Goal: Information Seeking & Learning: Find specific fact

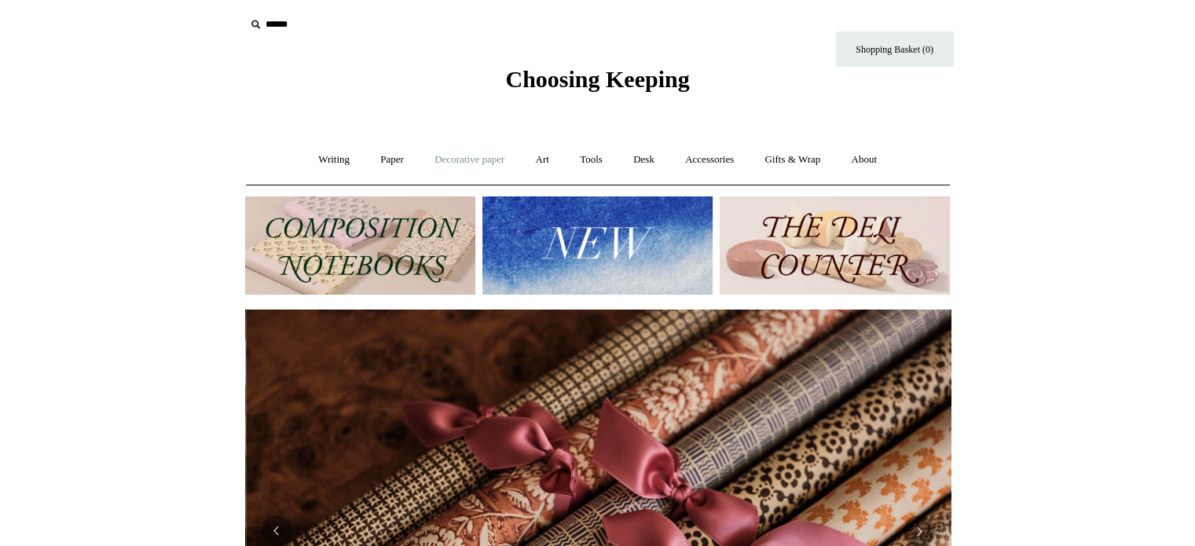
scroll to position [0, 1411]
click at [537, 170] on link "Art +" at bounding box center [543, 160] width 42 height 42
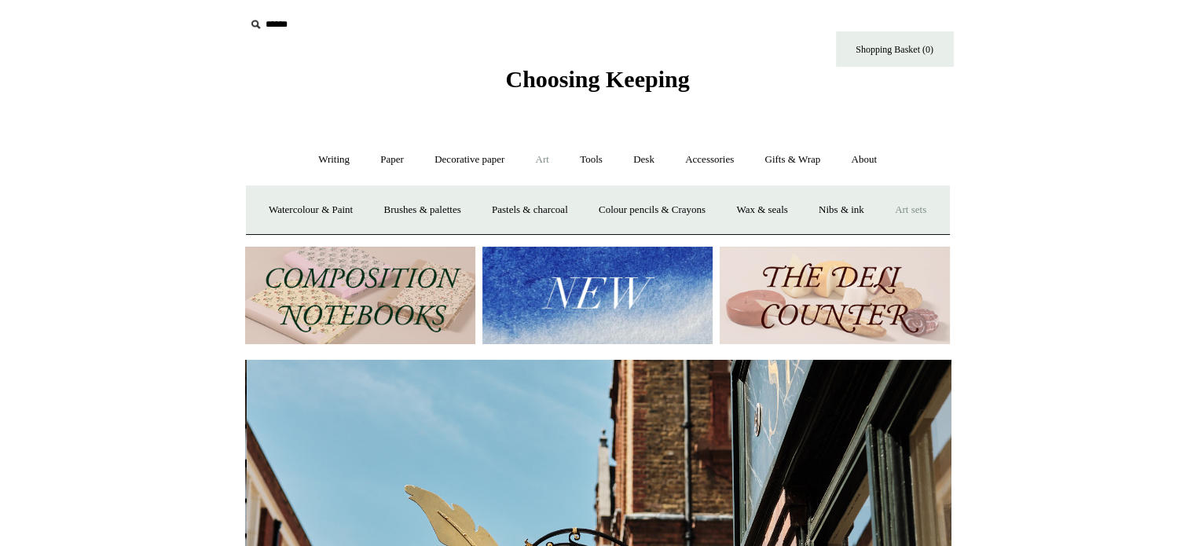
scroll to position [0, 705]
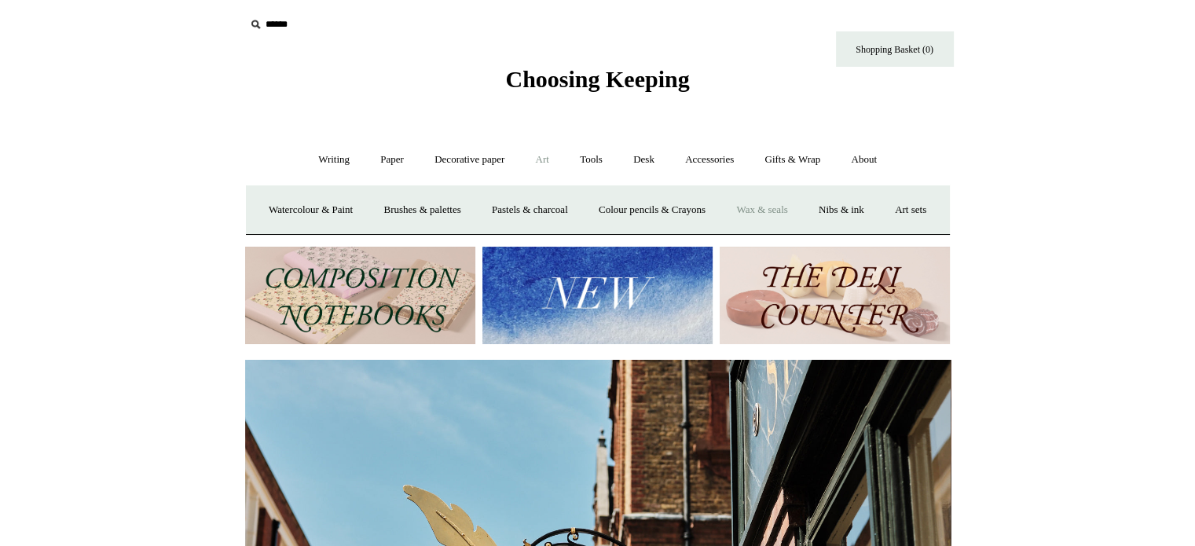
click at [801, 219] on link "Wax & seals" at bounding box center [761, 210] width 79 height 42
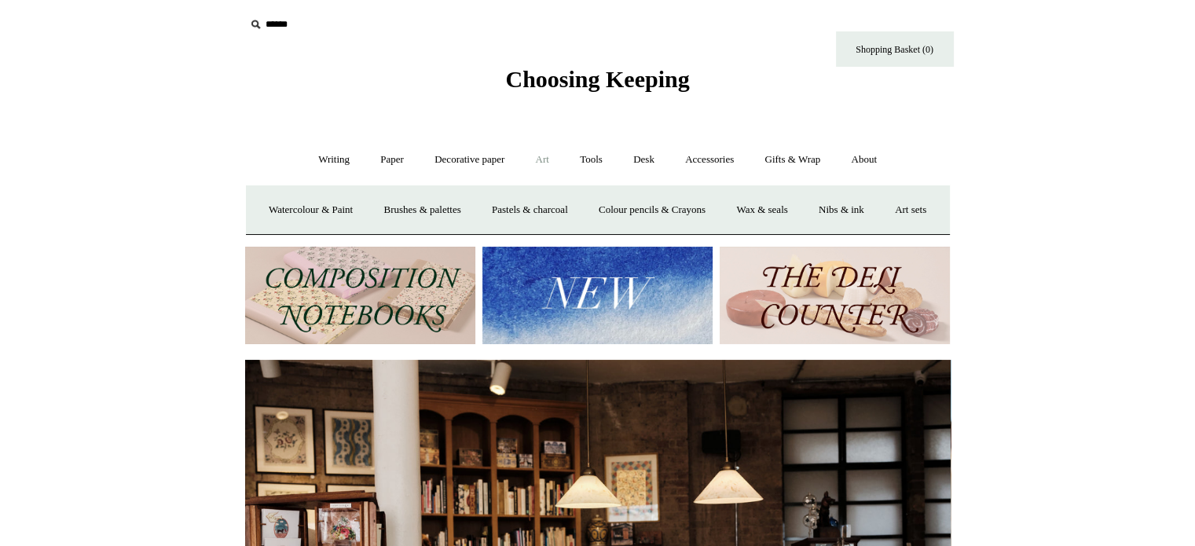
scroll to position [0, 176]
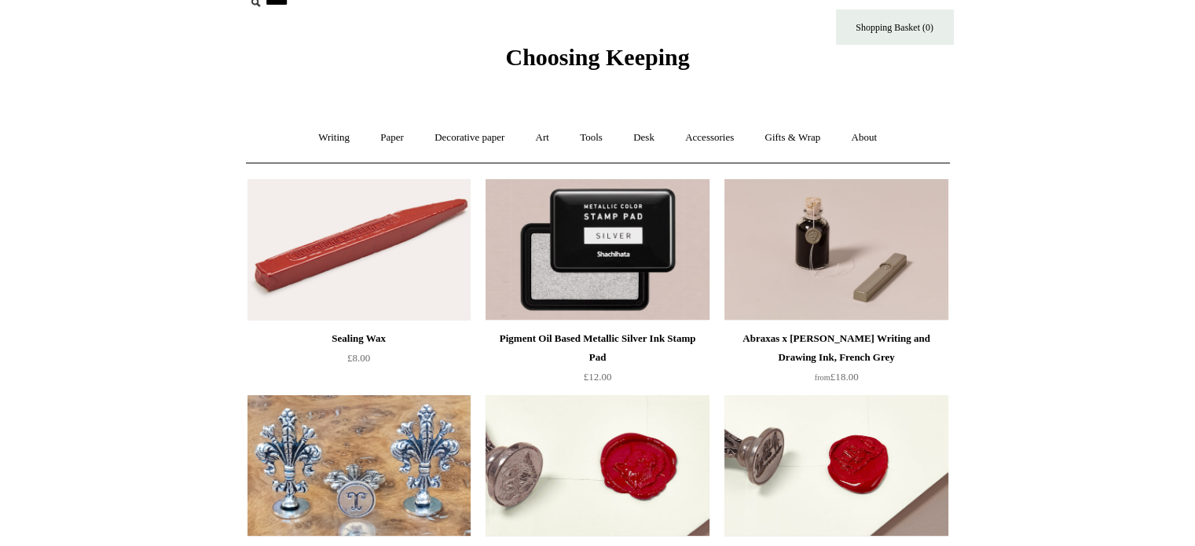
scroll to position [24, 0]
click at [332, 145] on link "Writing +" at bounding box center [334, 139] width 60 height 42
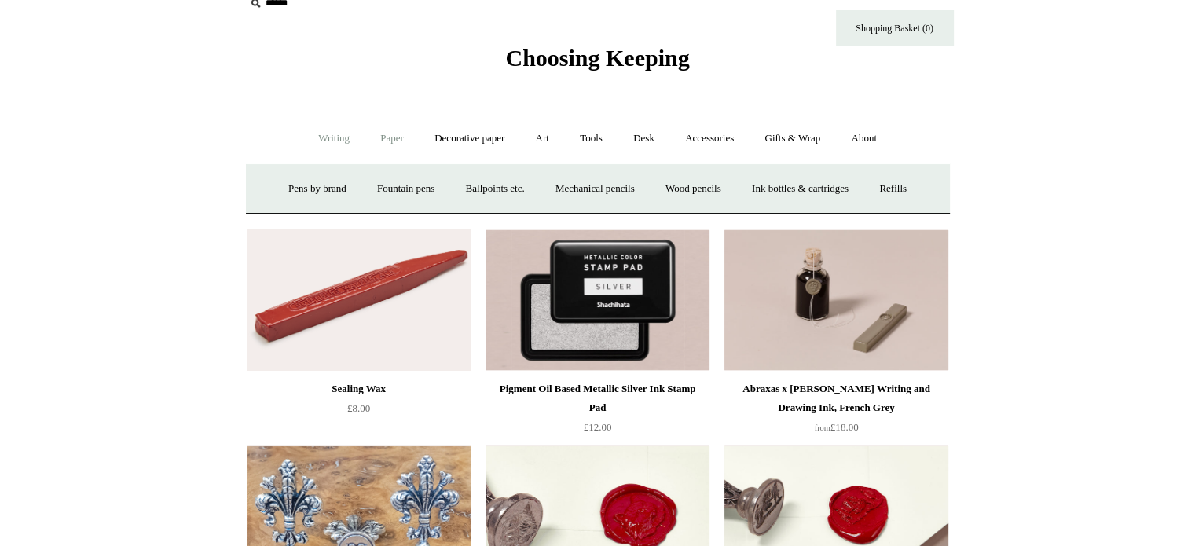
click at [368, 143] on link "Paper +" at bounding box center [392, 139] width 52 height 42
click at [437, 135] on link "Decorative paper +" at bounding box center [469, 139] width 98 height 42
click at [544, 144] on link "Art +" at bounding box center [543, 139] width 42 height 42
click at [361, 185] on link "Watercolour & Paint" at bounding box center [310, 189] width 112 height 42
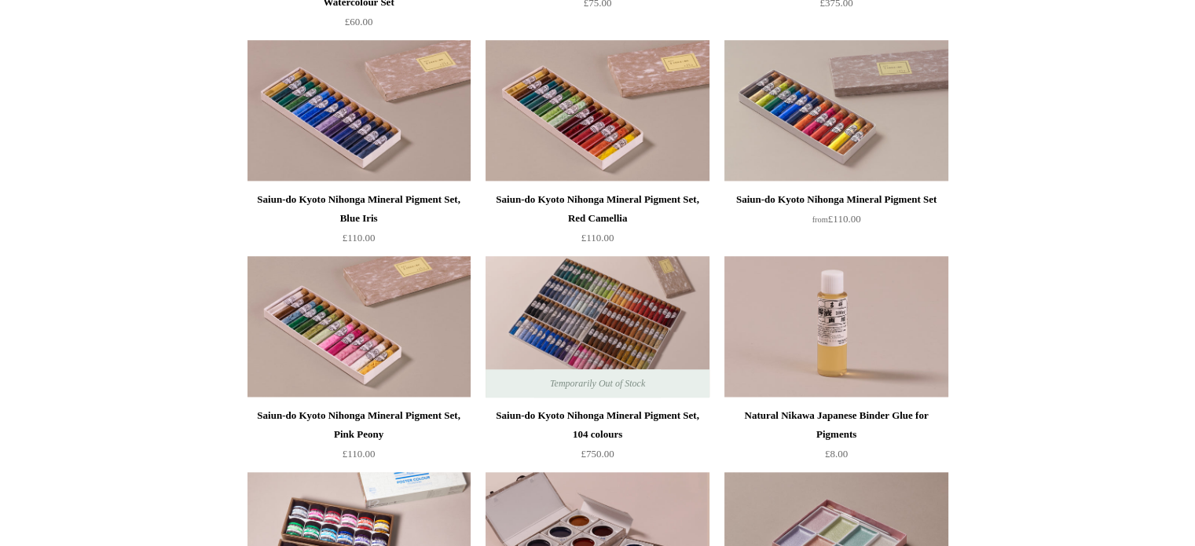
scroll to position [1467, 0]
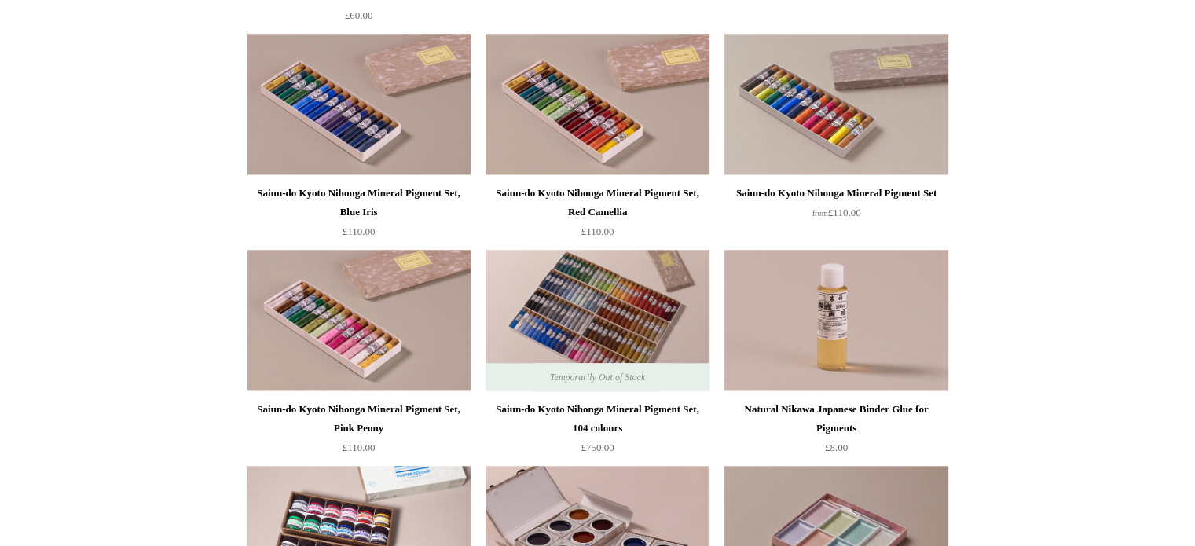
click at [617, 430] on div "Saiun-do Kyoto Nihonga Mineral Pigment Set, 104 colours" at bounding box center [596, 419] width 215 height 38
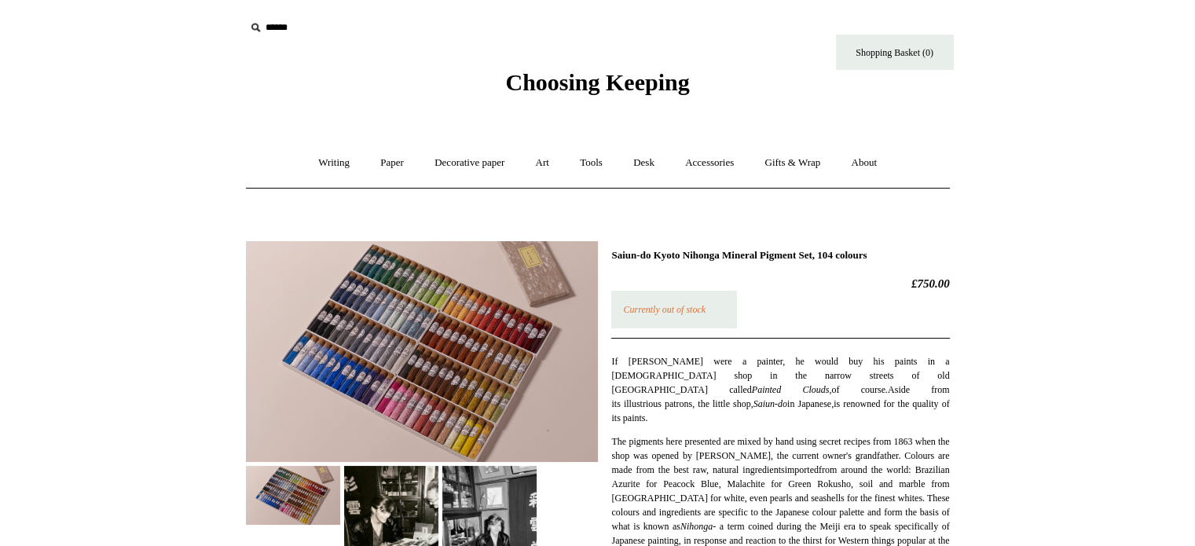
click at [919, 281] on h2 "£750.00" at bounding box center [780, 283] width 338 height 14
copy h2 "750.00"
